Goal: Navigation & Orientation: Find specific page/section

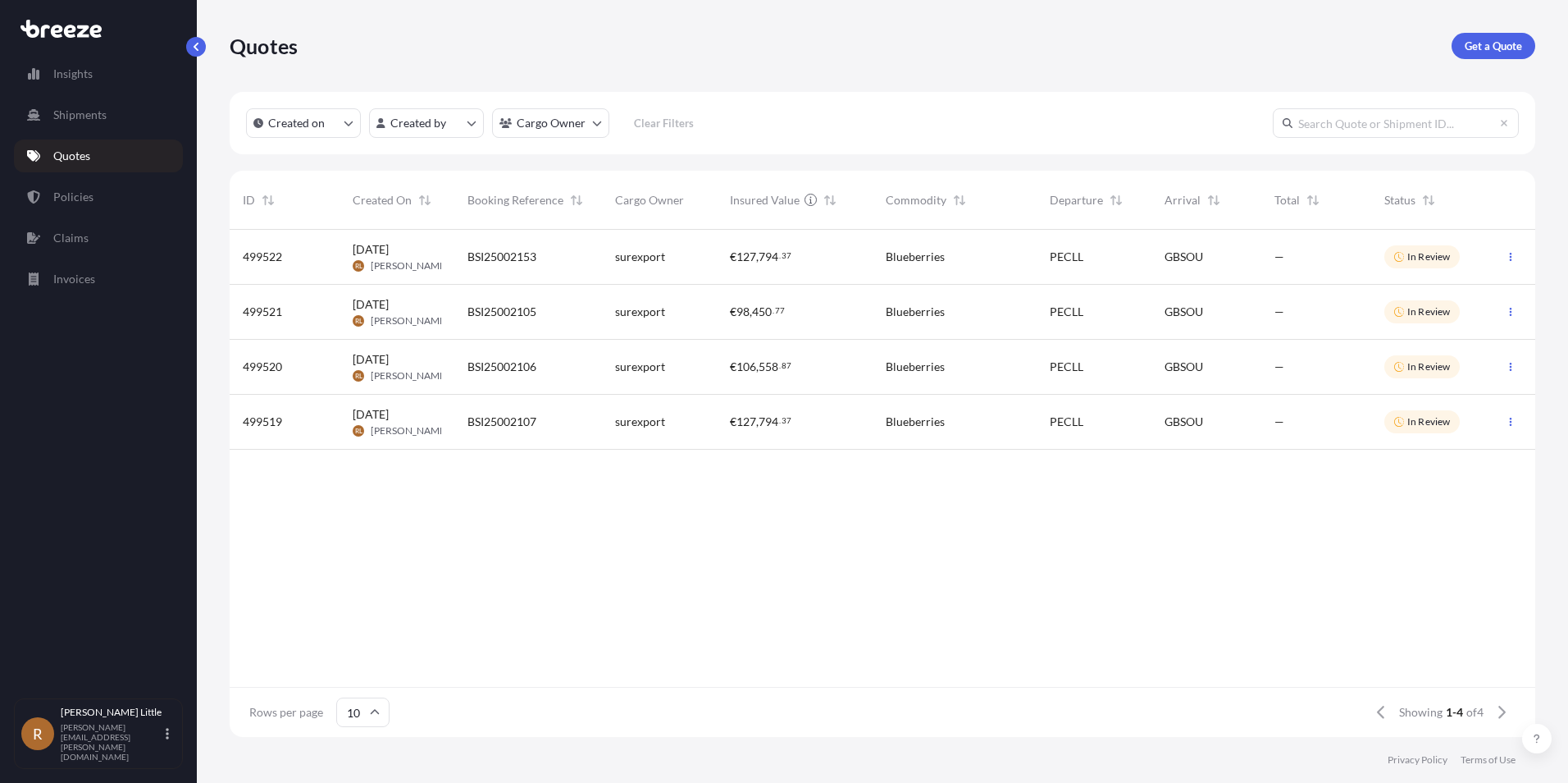
scroll to position [503, 1294]
click at [67, 79] on p "Insights" at bounding box center [72, 74] width 39 height 16
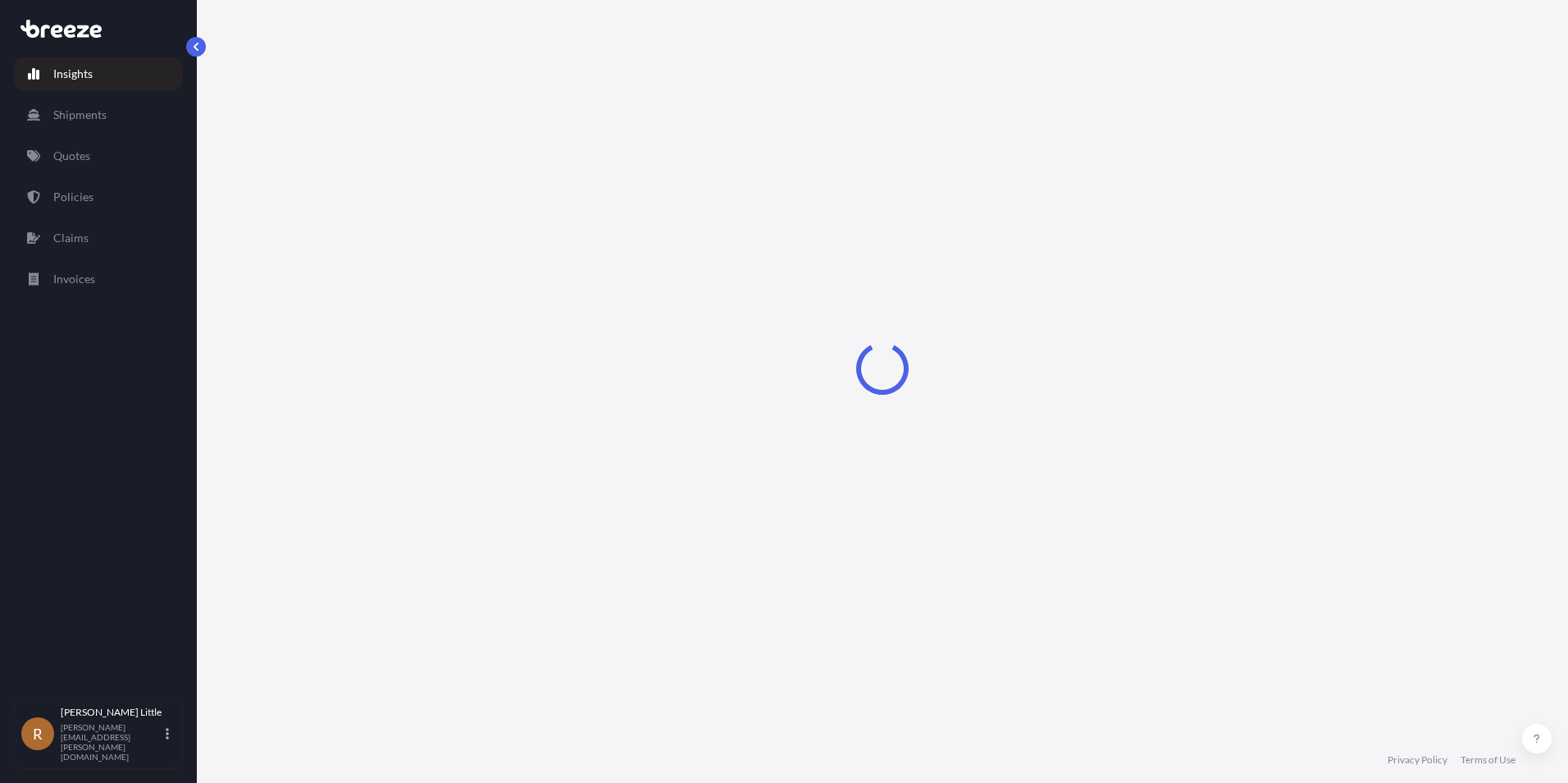
select select "2025"
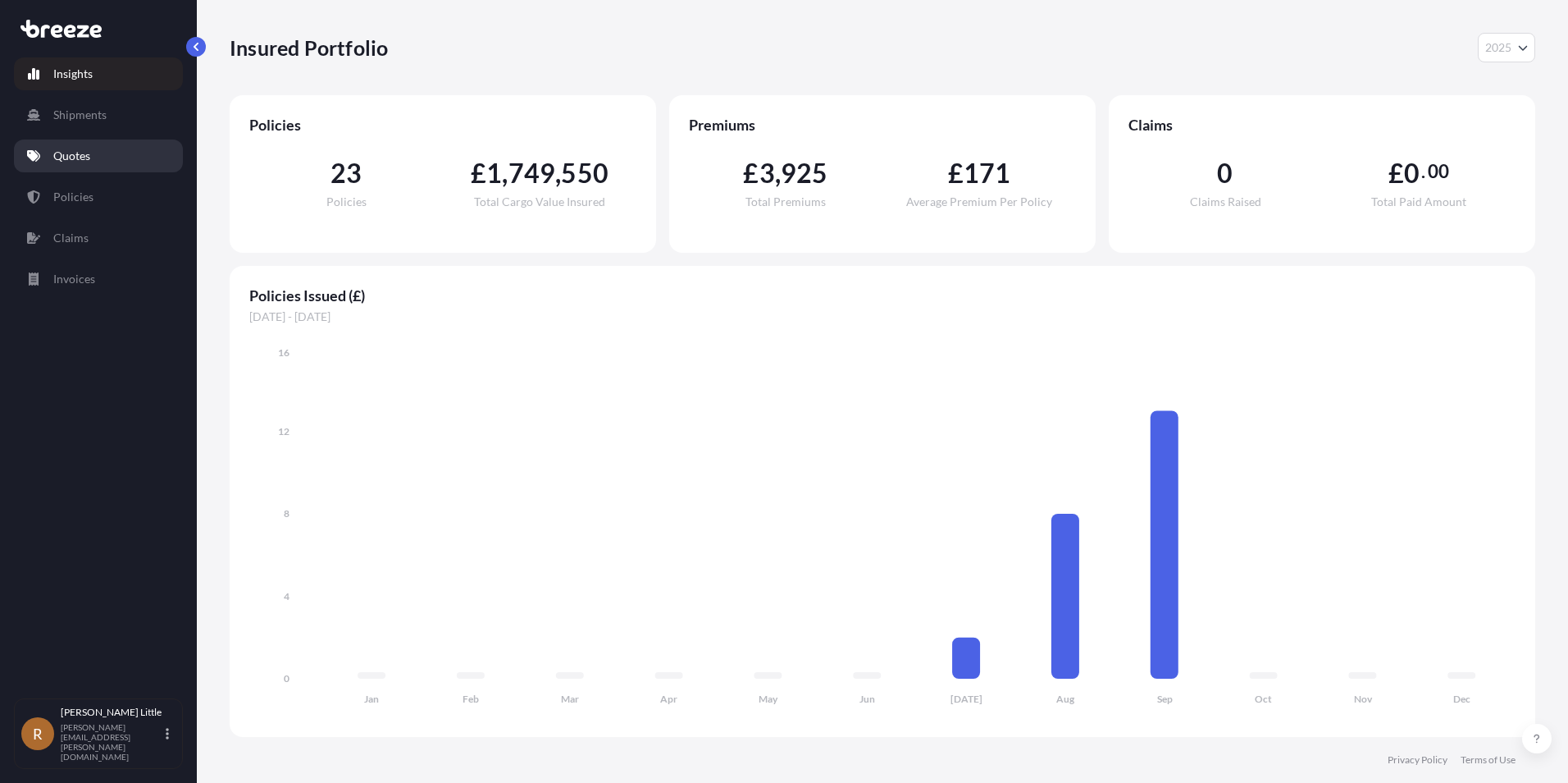
click at [51, 157] on link "Quotes" at bounding box center [98, 156] width 169 height 33
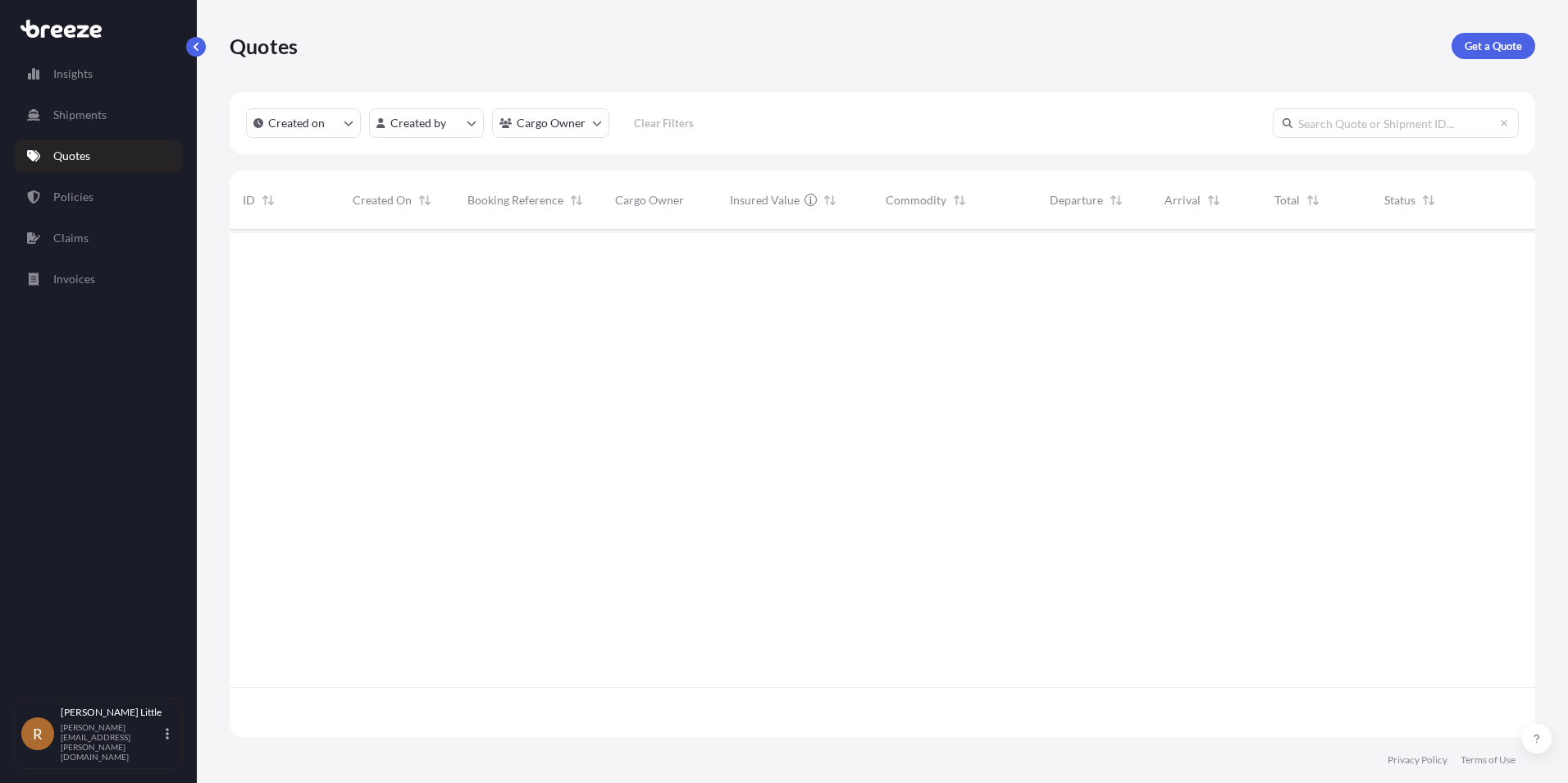
scroll to position [554, 1294]
click at [80, 110] on p "Shipments" at bounding box center [79, 115] width 53 height 16
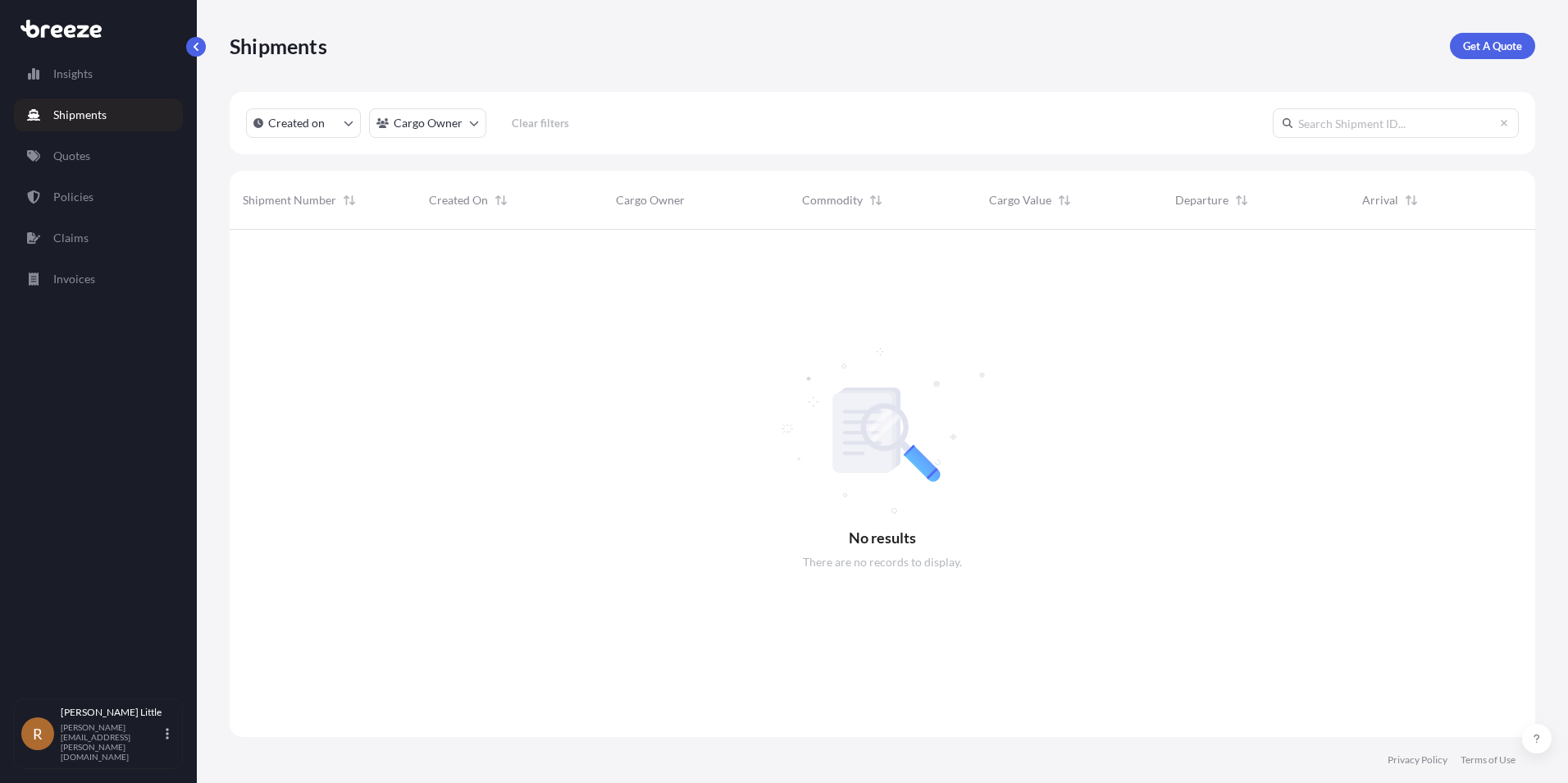
scroll to position [554, 1294]
click at [70, 199] on p "Policies" at bounding box center [73, 196] width 40 height 16
